Goal: Task Accomplishment & Management: Use online tool/utility

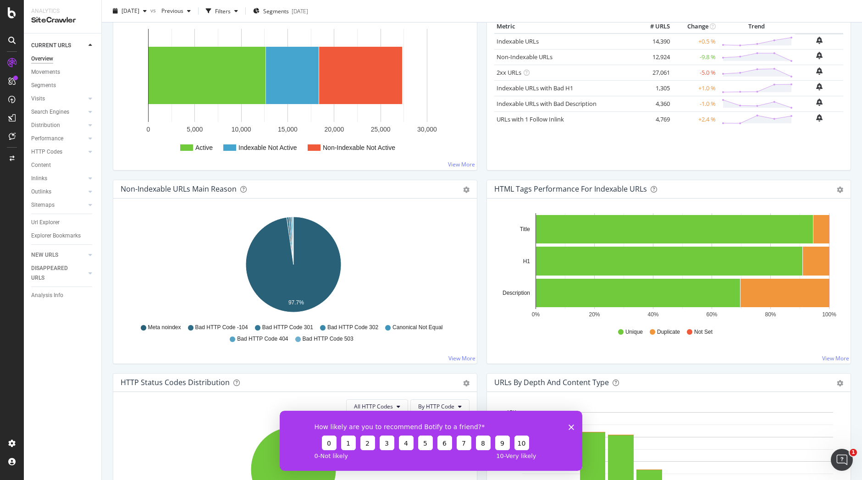
scroll to position [156, 0]
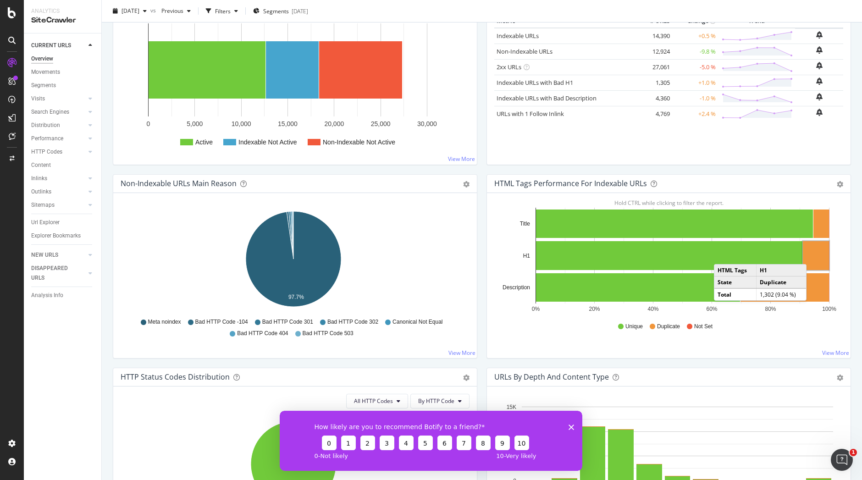
click at [809, 255] on rect "A chart." at bounding box center [816, 255] width 26 height 29
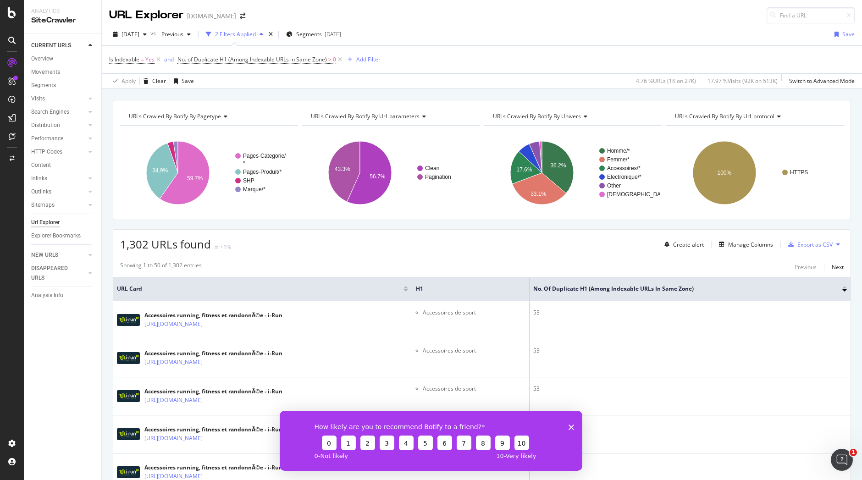
click at [571, 426] on polygon "Fermer l'enquête" at bounding box center [572, 427] width 6 height 6
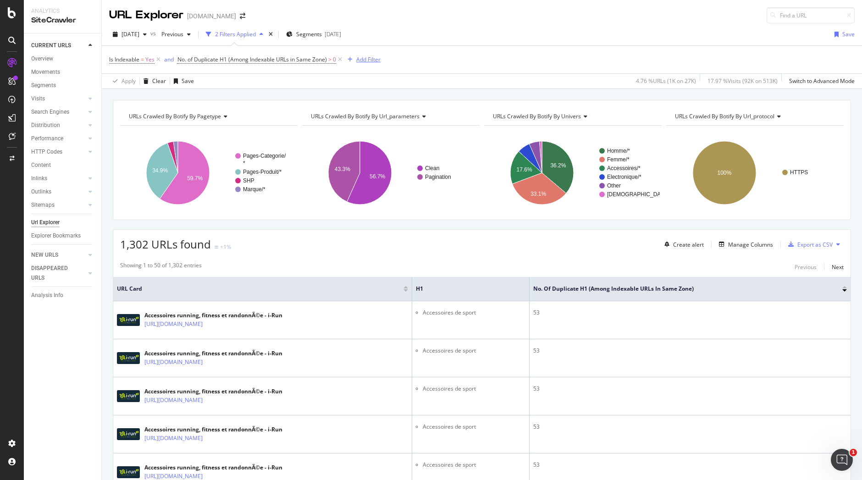
click at [367, 58] on div "Add Filter" at bounding box center [368, 60] width 24 height 8
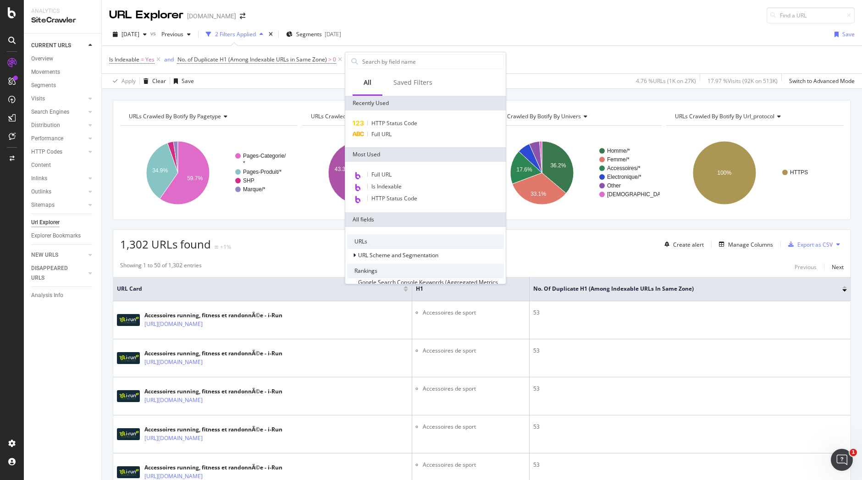
click at [445, 35] on div "[DATE] vs Previous 2 Filters Applied Segments [DATE] Save" at bounding box center [482, 36] width 761 height 18
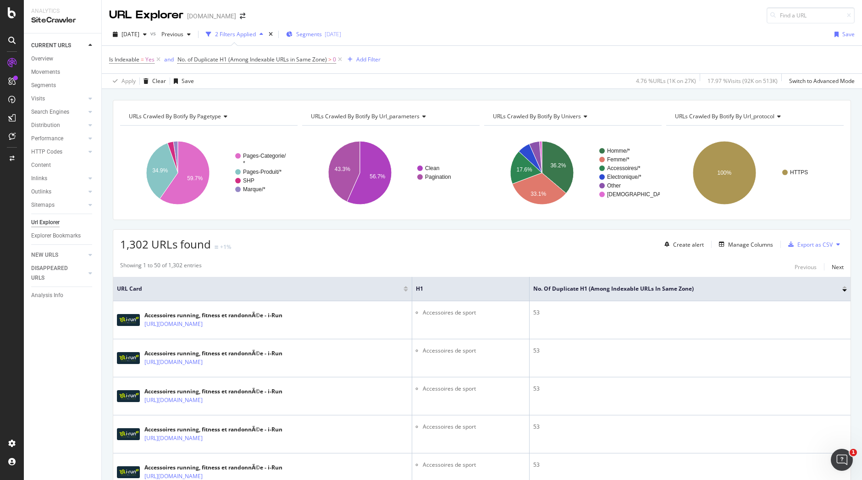
click at [322, 38] on span "Segments" at bounding box center [309, 34] width 26 height 8
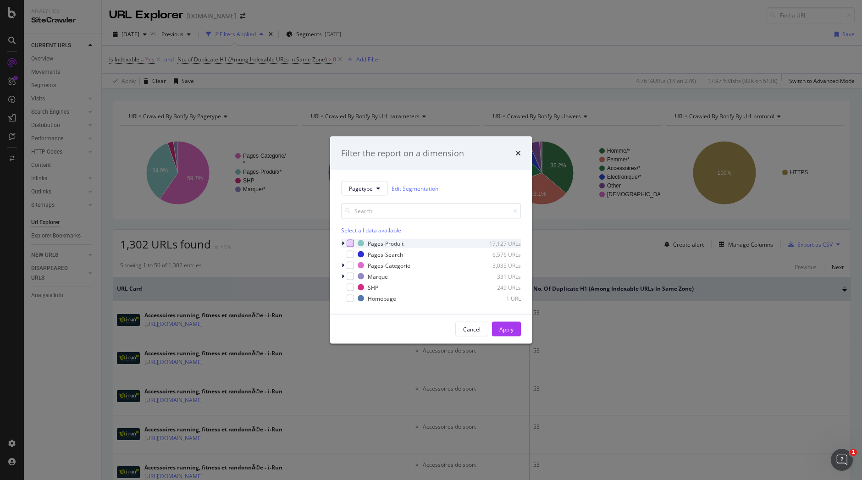
click at [350, 245] on div "modal" at bounding box center [350, 243] width 7 height 7
click at [510, 328] on div "Apply" at bounding box center [507, 329] width 14 height 8
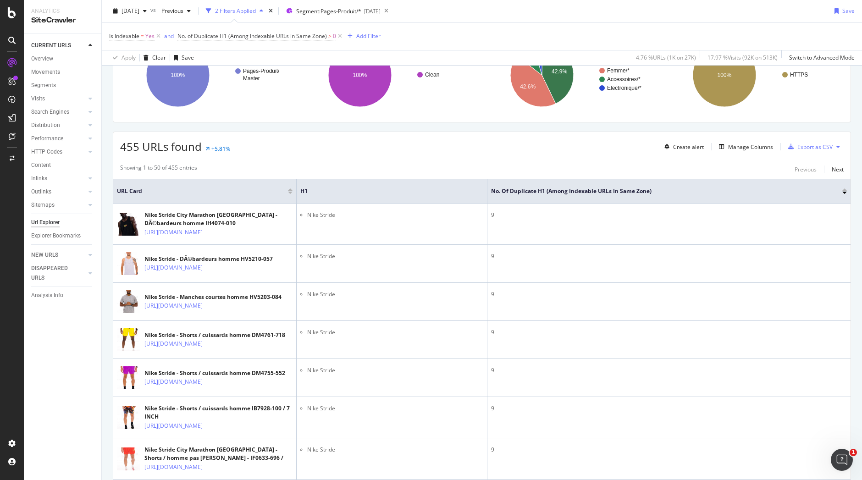
scroll to position [84, 0]
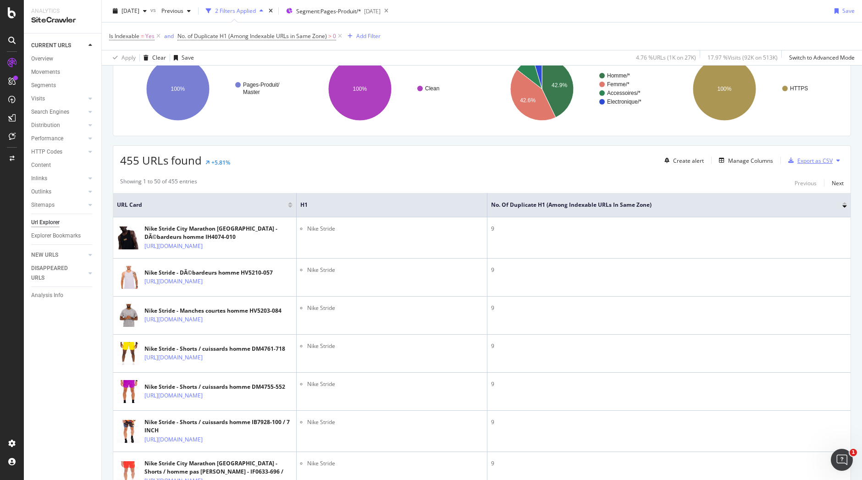
click at [815, 164] on div "Export as CSV" at bounding box center [815, 161] width 35 height 8
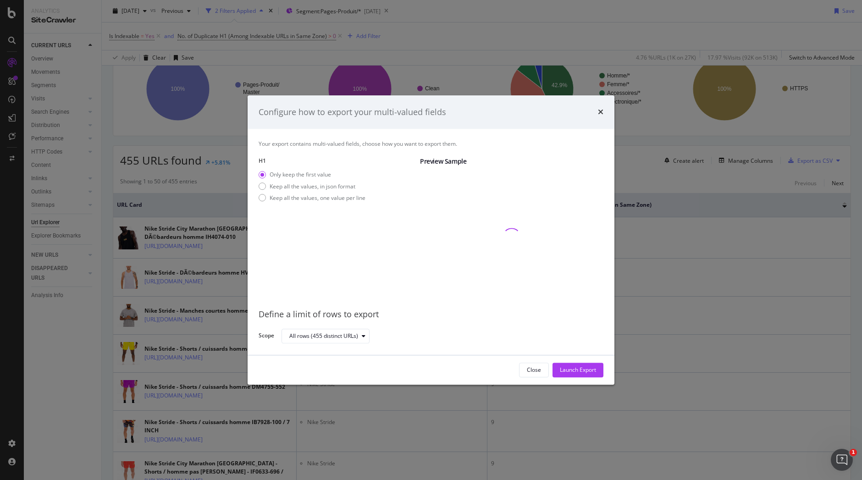
click at [344, 192] on div "Only keep the first value Keep all the values, in json format Keep all the valu…" at bounding box center [312, 188] width 107 height 34
click at [354, 204] on div "Only keep the first value Keep all the values, in json format Keep all the valu…" at bounding box center [312, 188] width 107 height 34
click at [345, 201] on div "Keep all the values, one value per line" at bounding box center [318, 198] width 96 height 8
click at [582, 371] on div "Launch Export" at bounding box center [578, 371] width 36 height 8
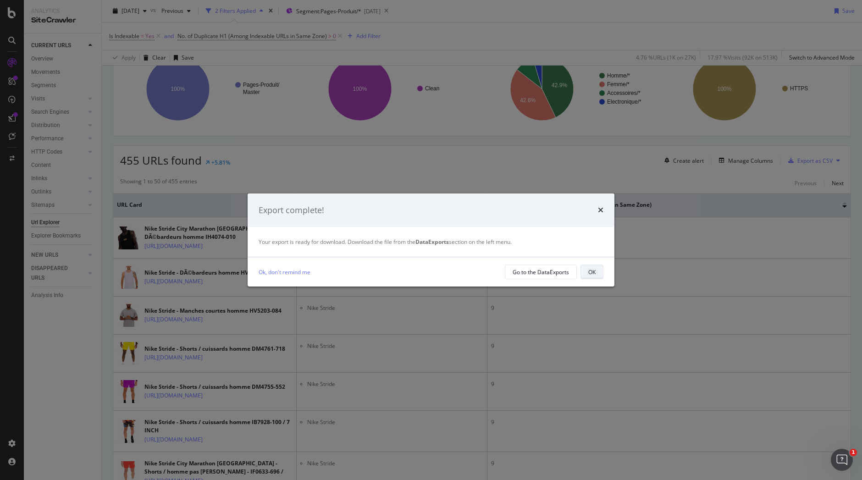
click at [595, 274] on div "OK" at bounding box center [592, 272] width 7 height 8
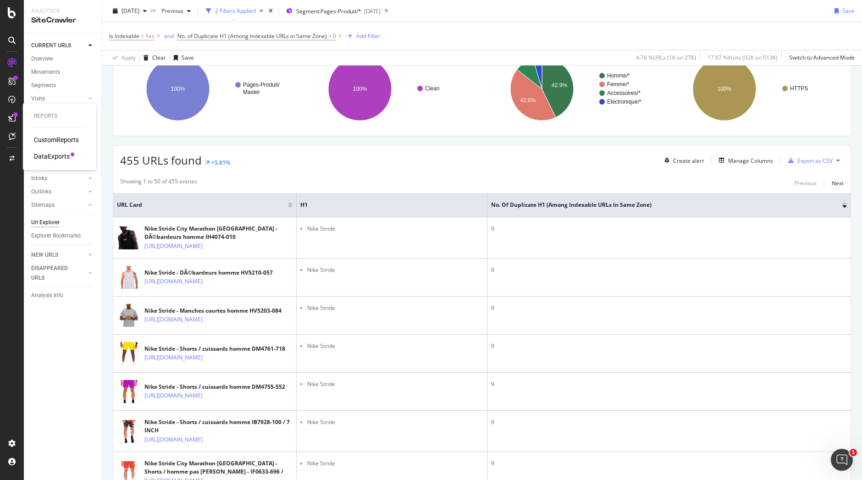
click at [69, 156] on div "DataExports" at bounding box center [59, 156] width 51 height 9
click at [61, 155] on div "DataExports" at bounding box center [52, 156] width 36 height 9
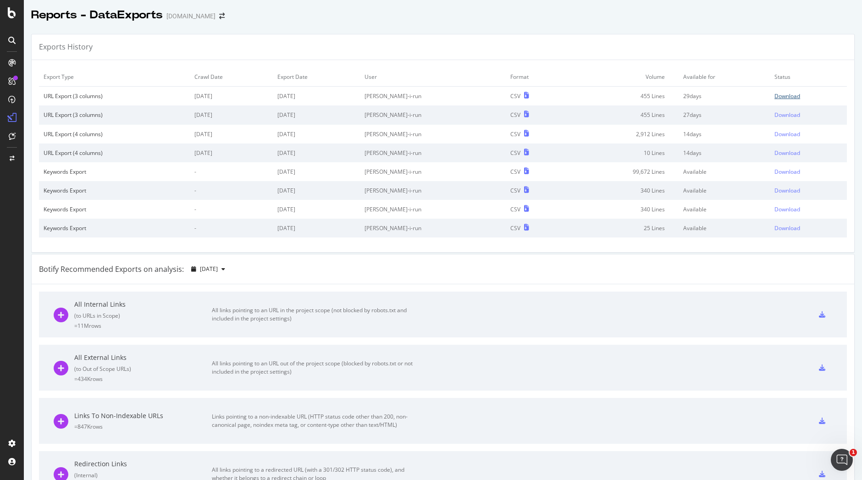
click at [777, 96] on div "Download" at bounding box center [788, 96] width 26 height 8
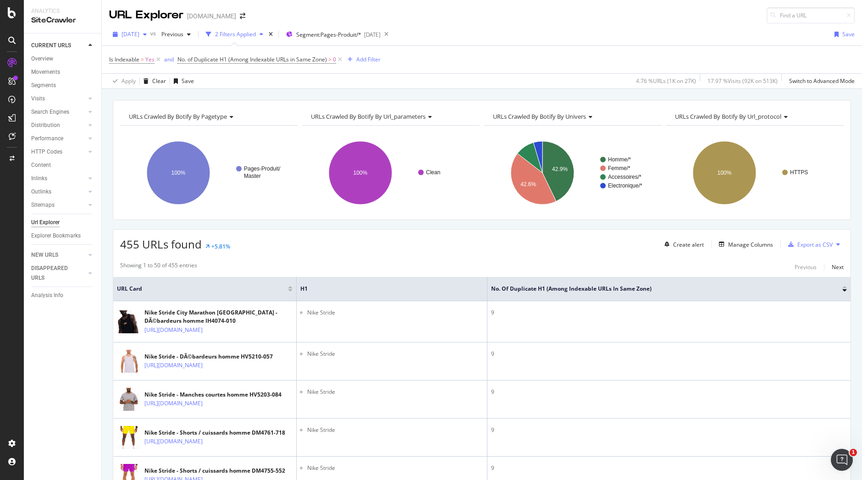
click at [150, 34] on div "button" at bounding box center [144, 35] width 11 height 6
click at [156, 118] on div "[DATE]" at bounding box center [146, 118] width 48 height 8
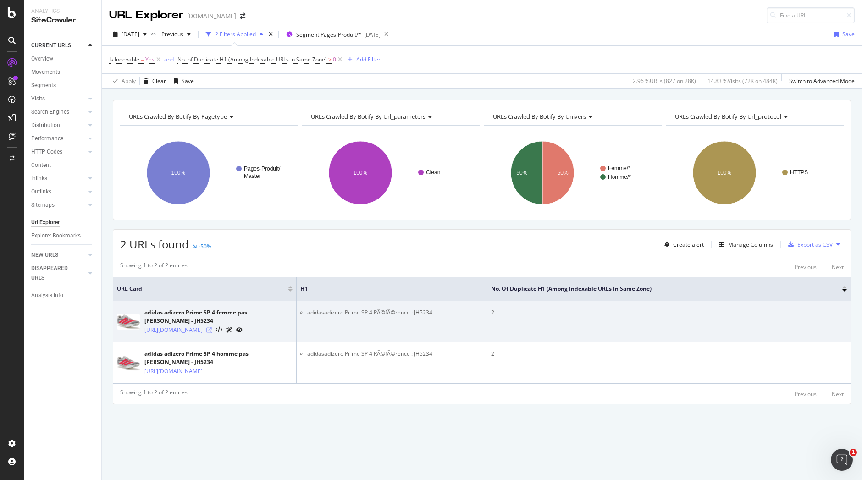
click at [212, 331] on icon at bounding box center [209, 331] width 6 height 6
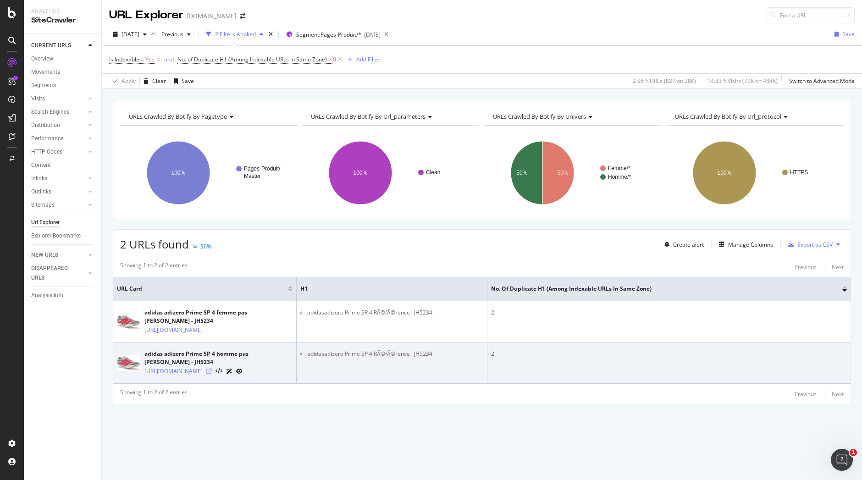
click at [212, 374] on icon at bounding box center [209, 372] width 6 height 6
